Goal: Task Accomplishment & Management: Manage account settings

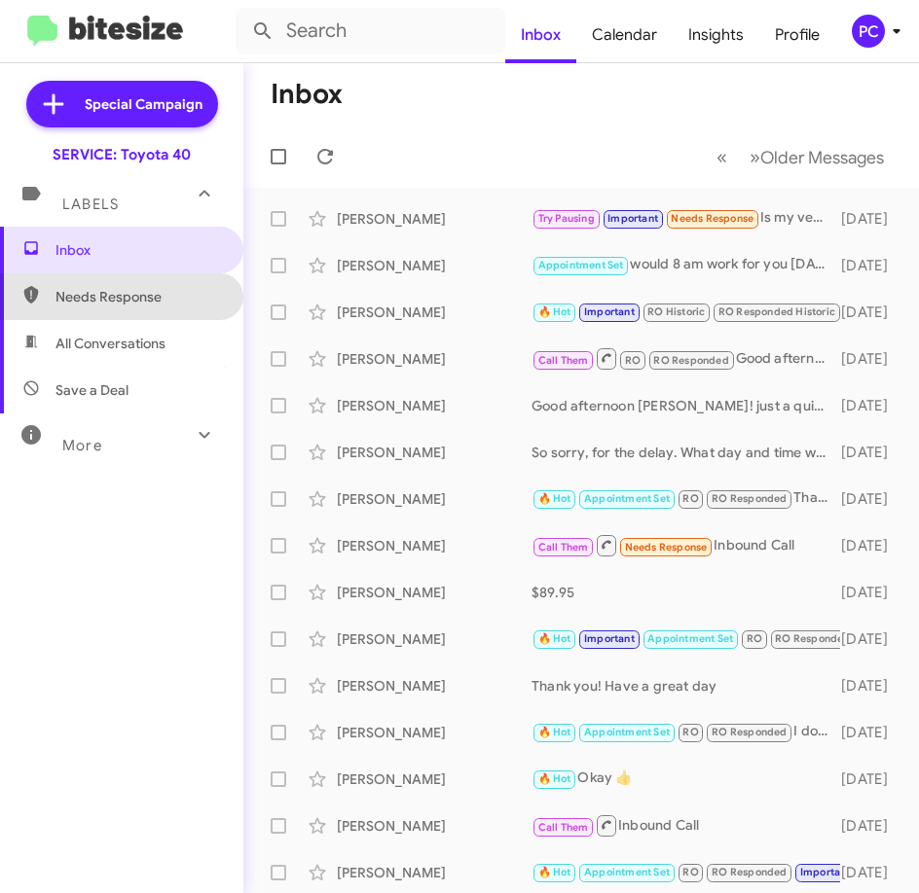
click at [138, 302] on span "Needs Response" at bounding box center [137, 296] width 165 height 19
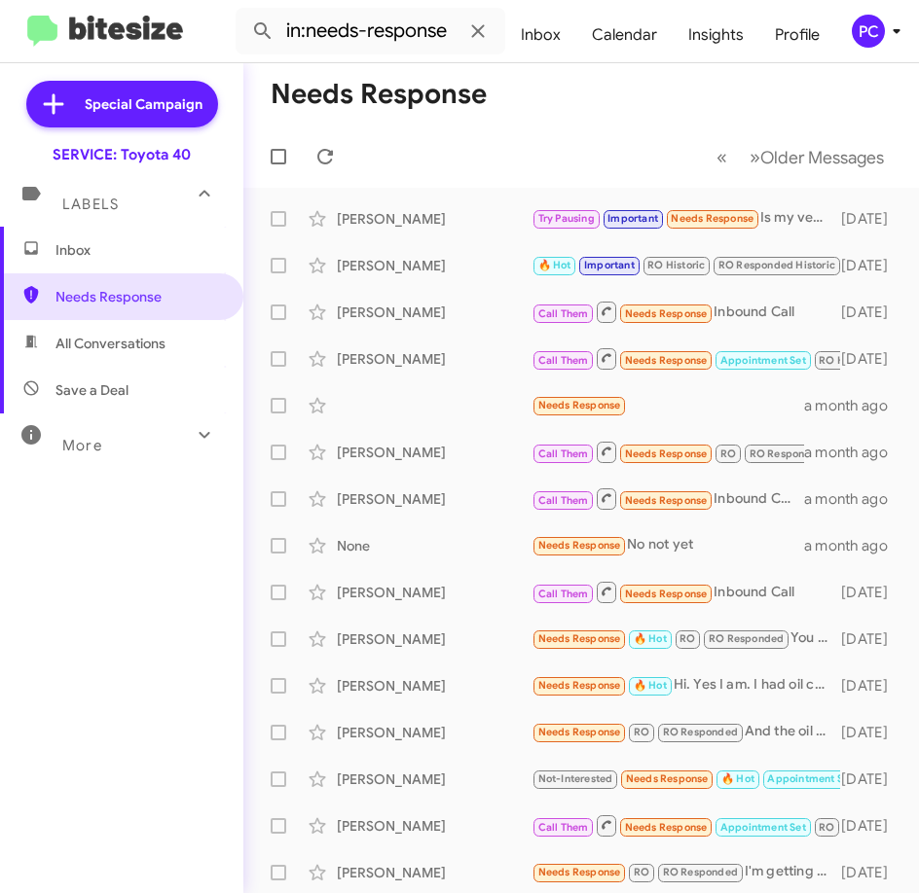
click at [130, 341] on span "All Conversations" at bounding box center [110, 343] width 110 height 19
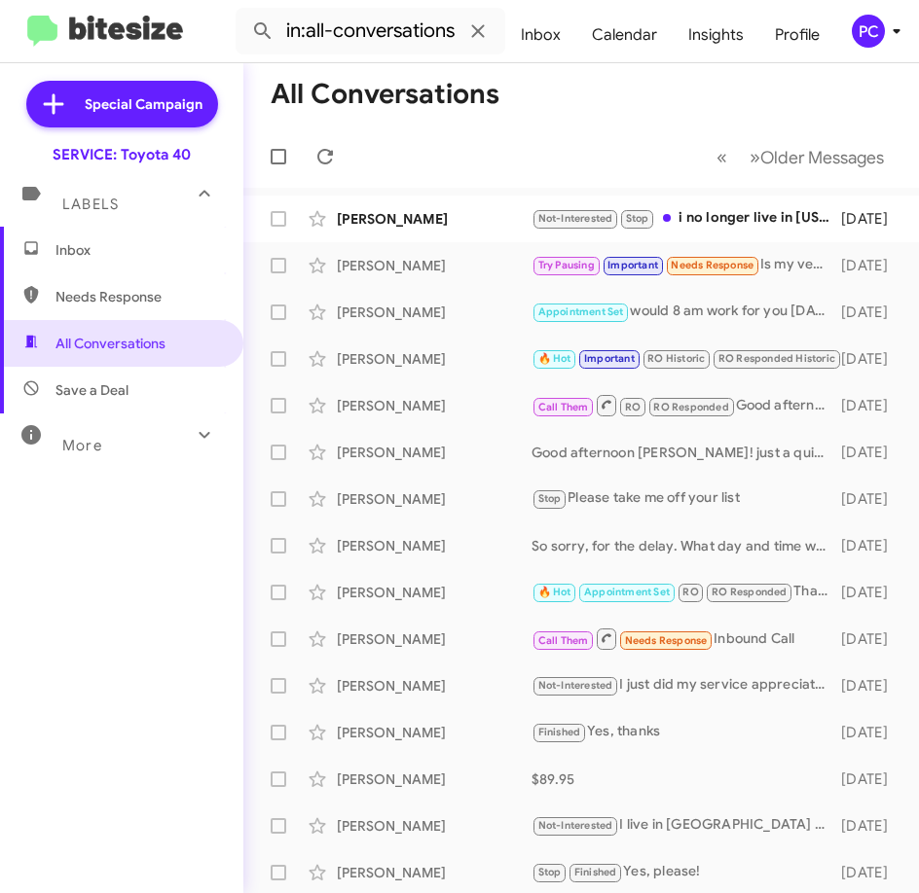
click at [111, 391] on span "Save a Deal" at bounding box center [91, 390] width 73 height 19
type input "in:not-interested"
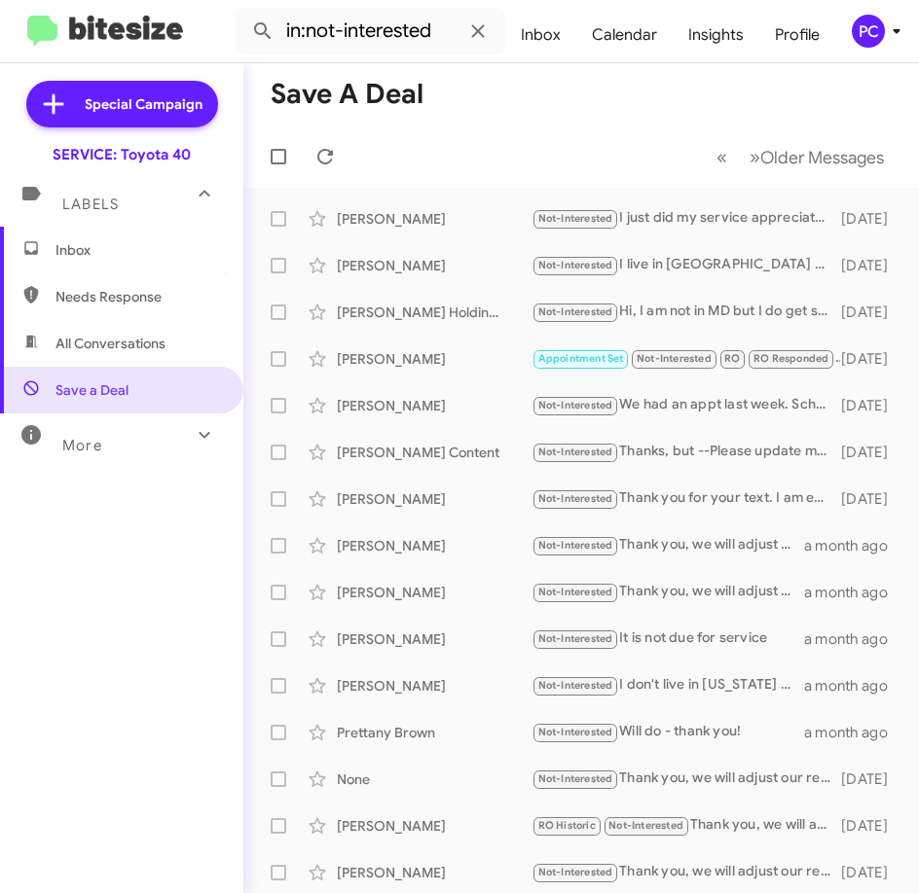
click at [90, 250] on span "Inbox" at bounding box center [137, 249] width 165 height 19
